Goal: Information Seeking & Learning: Learn about a topic

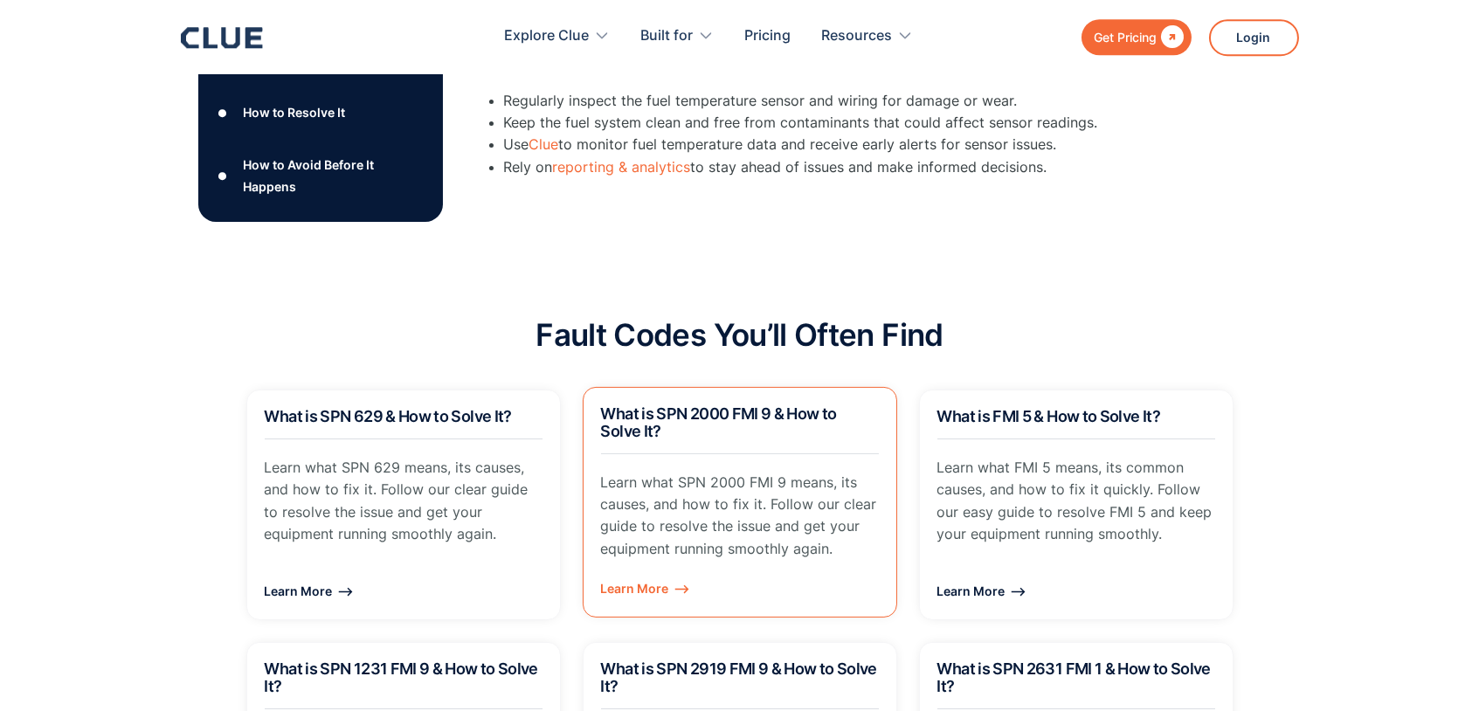
scroll to position [1057, 0]
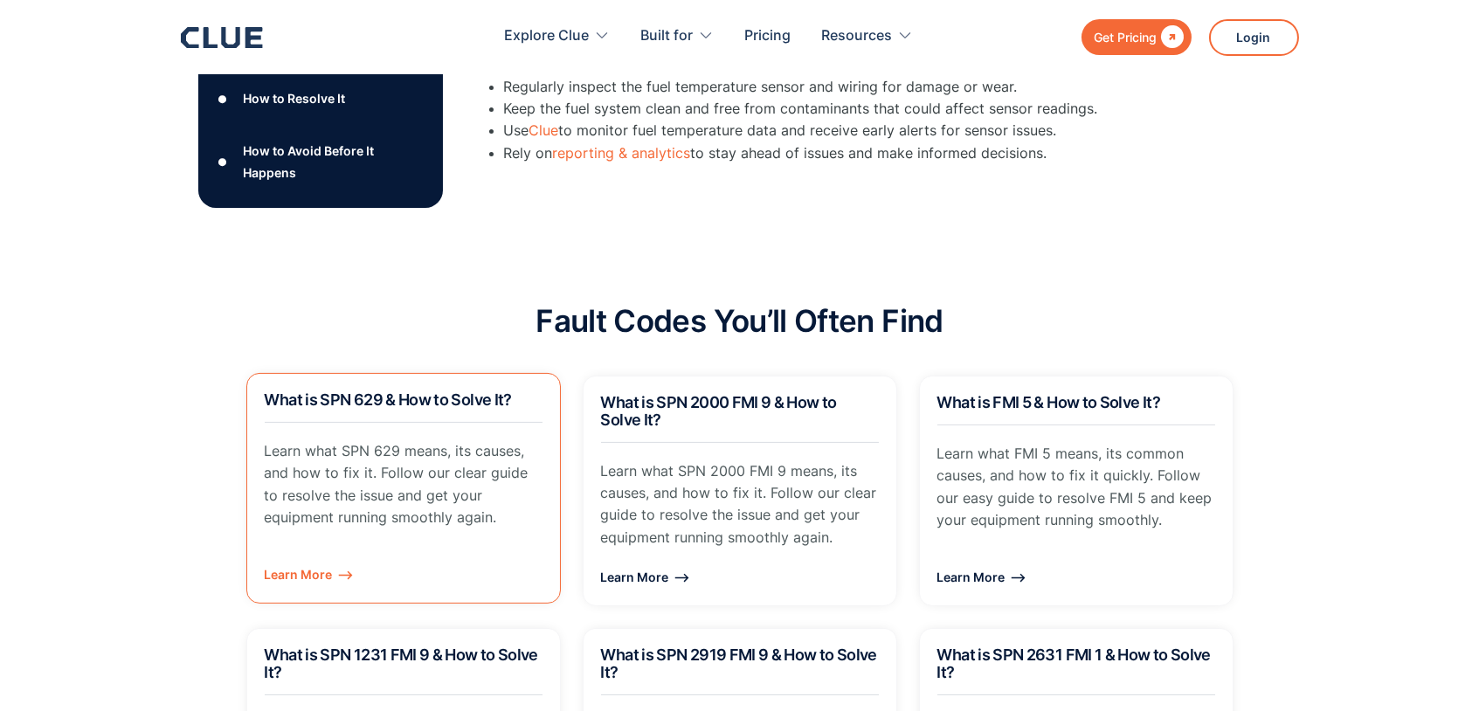
click at [319, 563] on div "Learn More ⟶" at bounding box center [404, 574] width 278 height 22
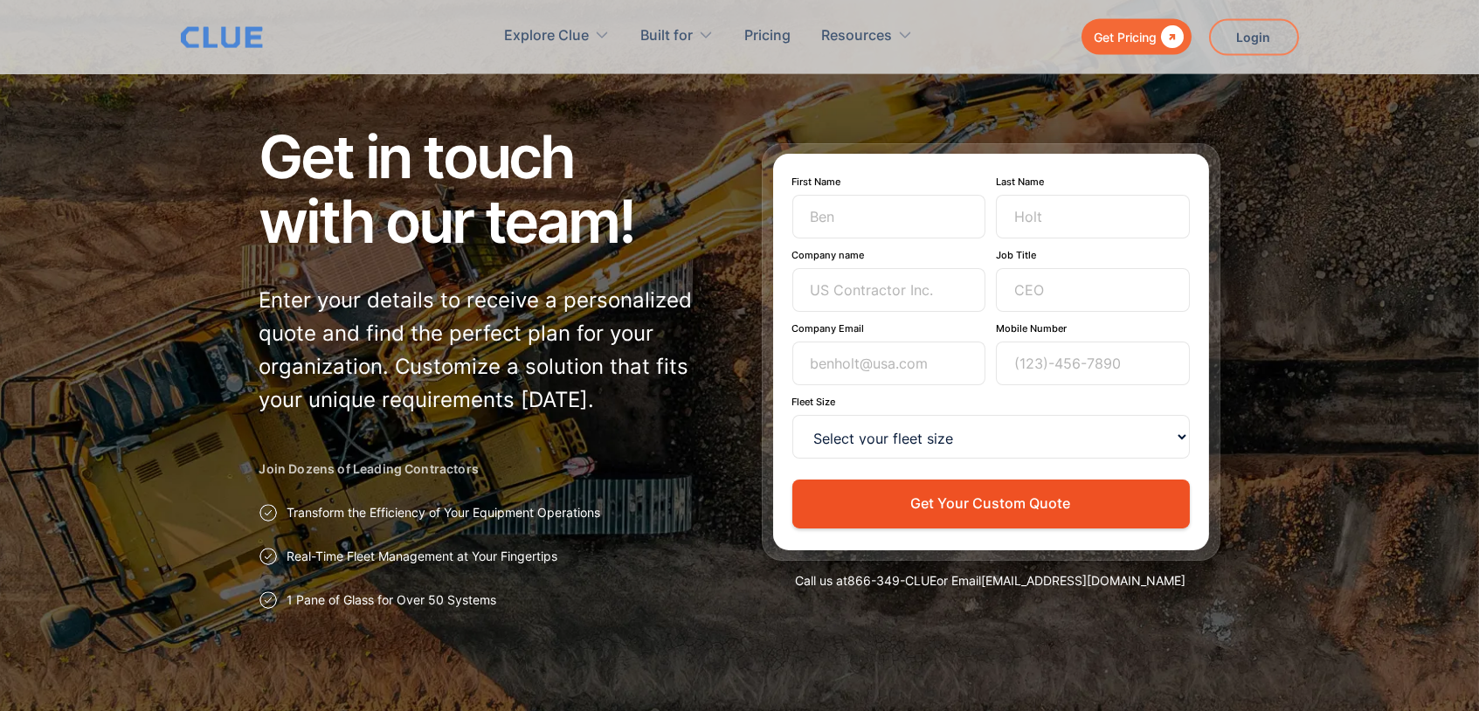
scroll to position [64, 0]
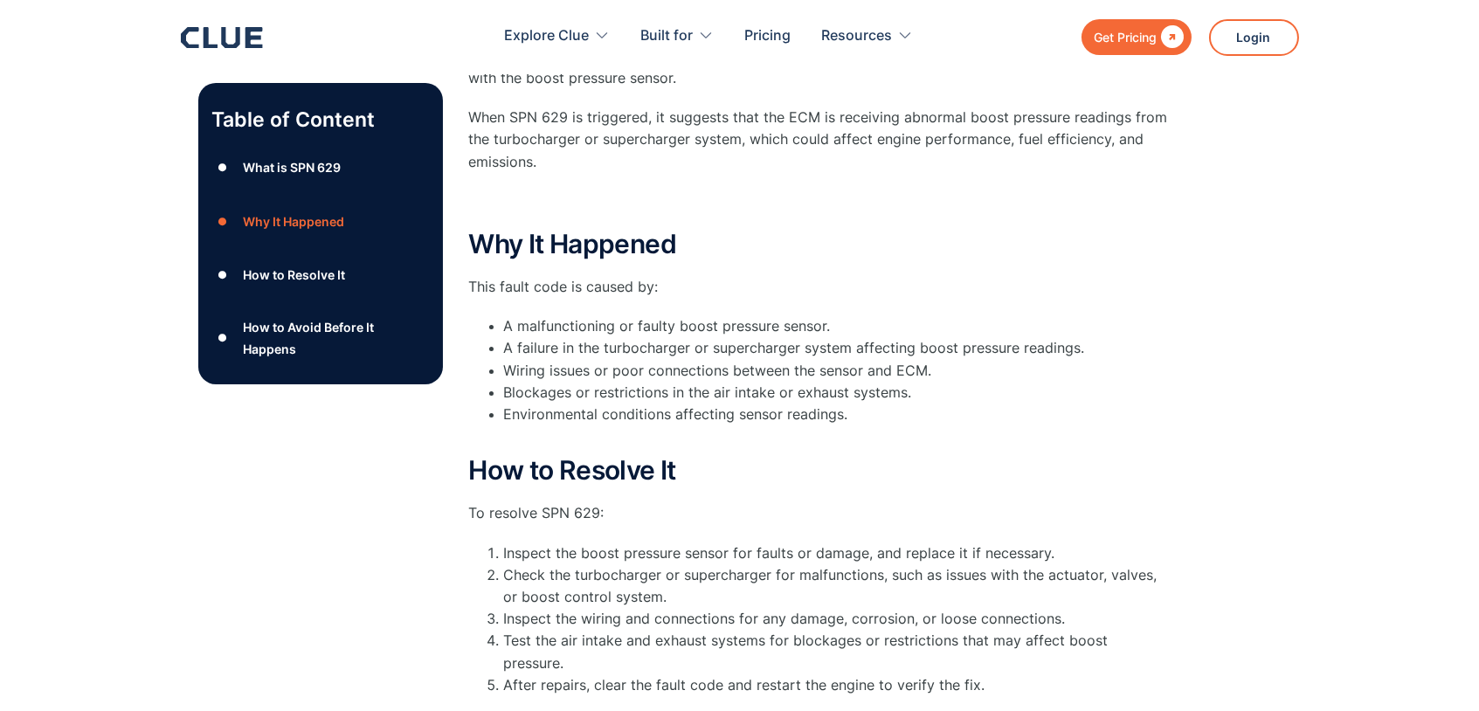
scroll to position [384, 0]
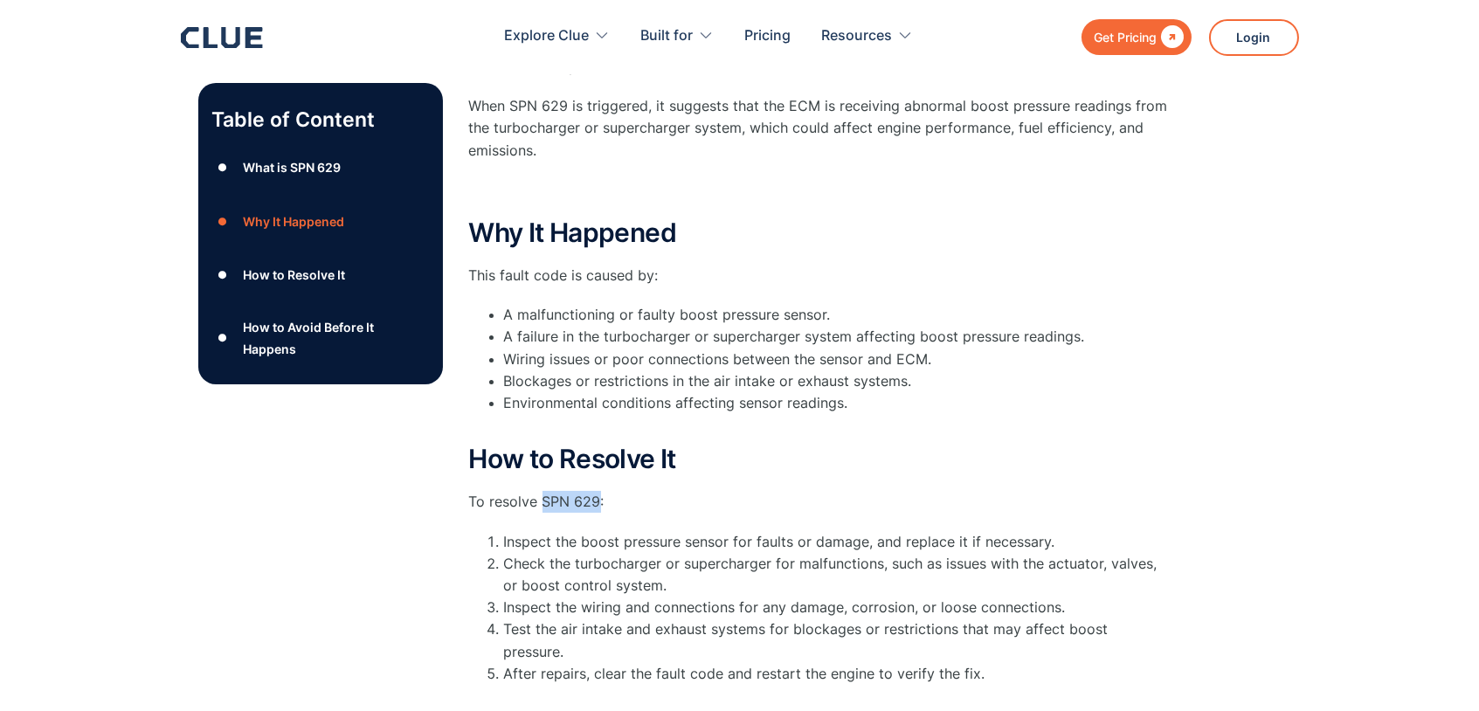
drag, startPoint x: 541, startPoint y: 499, endPoint x: 599, endPoint y: 508, distance: 59.2
click at [599, 508] on p "To resolve SPN 629:" at bounding box center [818, 502] width 699 height 22
copy p "SPN 629"
